Goal: Transaction & Acquisition: Purchase product/service

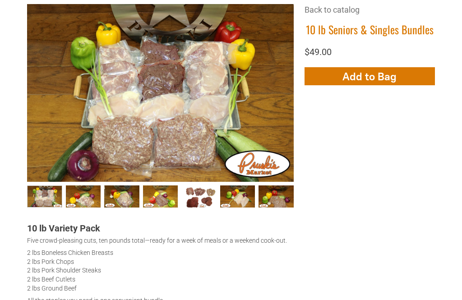
scroll to position [288, 0]
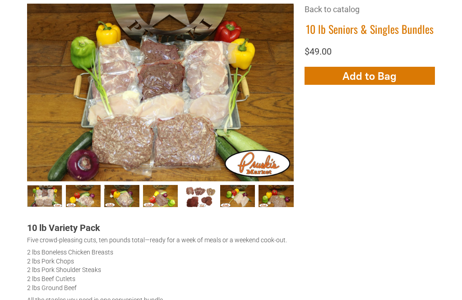
click at [380, 76] on span "Add to Bag" at bounding box center [369, 75] width 54 height 13
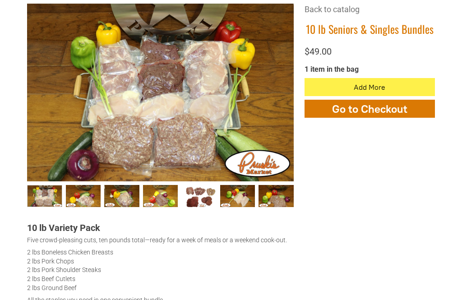
click at [418, 115] on button "Go to Checkout" at bounding box center [369, 109] width 130 height 18
